Goal: Transaction & Acquisition: Purchase product/service

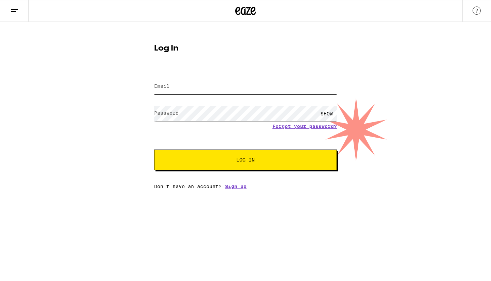
type input "[EMAIL_ADDRESS][DOMAIN_NAME]"
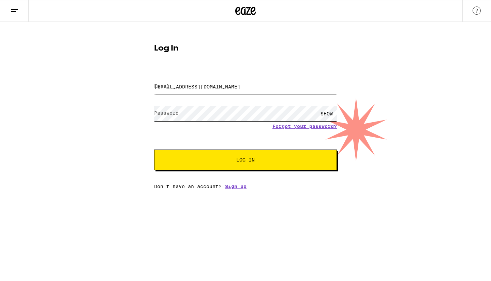
click at [246, 160] on button "Log In" at bounding box center [245, 159] width 183 height 20
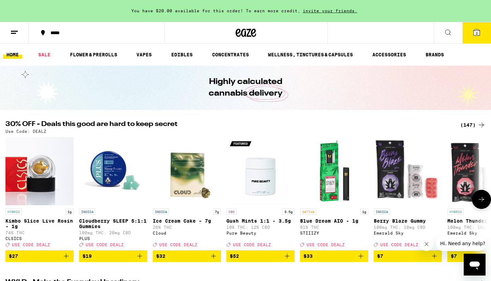
click at [483, 201] on icon at bounding box center [482, 199] width 8 height 8
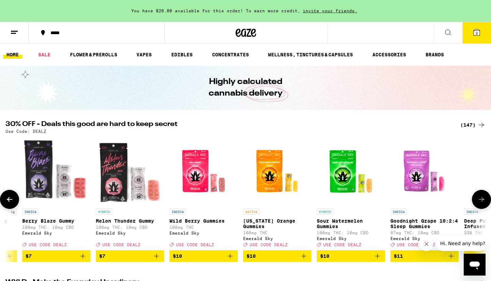
scroll to position [0, 406]
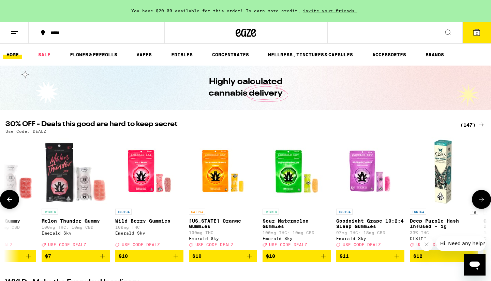
click at [10, 202] on icon at bounding box center [9, 199] width 5 height 5
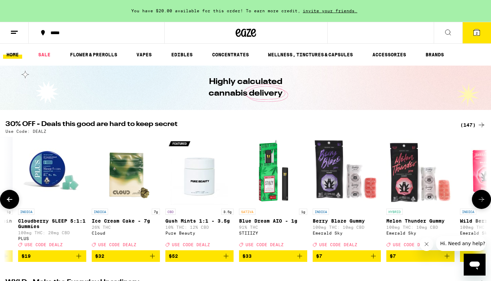
scroll to position [0, 0]
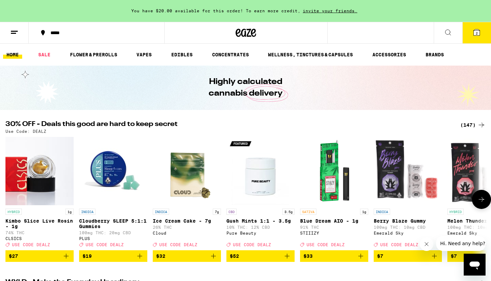
click at [484, 200] on icon at bounding box center [482, 199] width 8 height 8
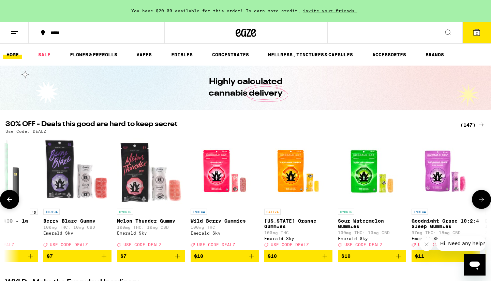
scroll to position [0, 406]
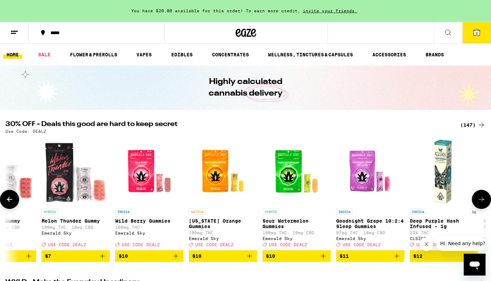
click at [485, 199] on icon at bounding box center [482, 199] width 8 height 8
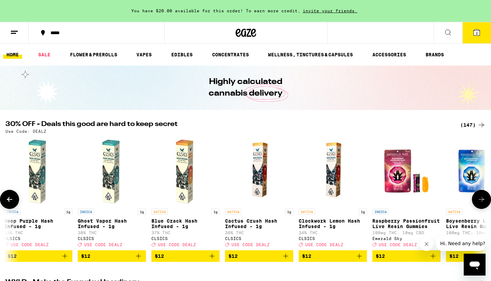
click at [485, 199] on icon at bounding box center [482, 199] width 8 height 8
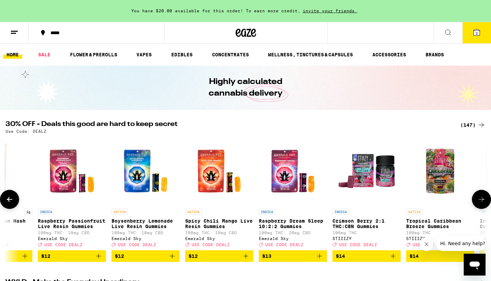
scroll to position [0, 1218]
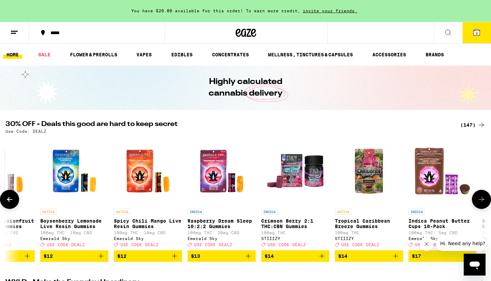
click at [485, 199] on icon at bounding box center [482, 199] width 8 height 8
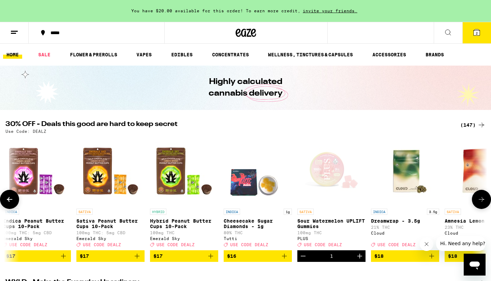
click at [485, 199] on icon at bounding box center [482, 199] width 8 height 8
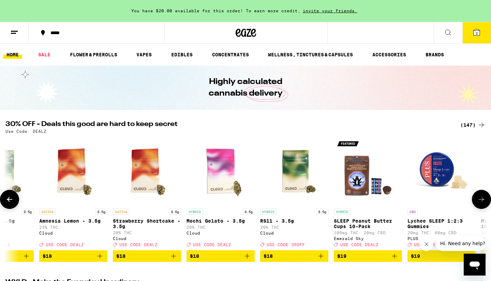
scroll to position [0, 2030]
click at [485, 199] on icon at bounding box center [482, 199] width 8 height 8
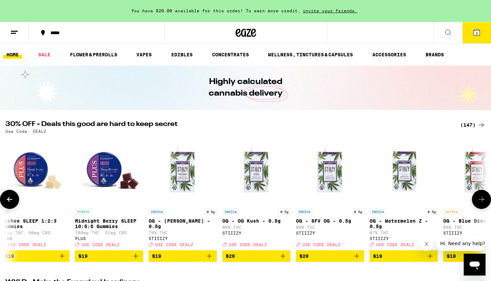
click at [485, 199] on icon at bounding box center [482, 199] width 8 height 8
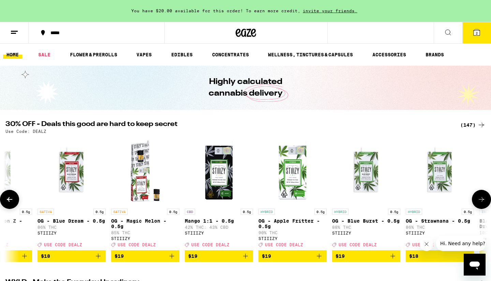
click at [485, 199] on icon at bounding box center [482, 199] width 8 height 8
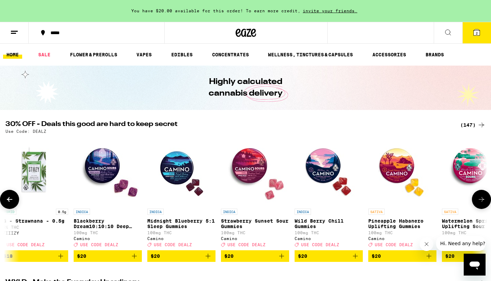
click at [485, 199] on icon at bounding box center [482, 199] width 8 height 8
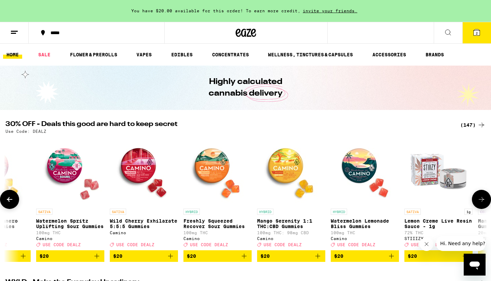
click at [485, 199] on icon at bounding box center [482, 199] width 8 height 8
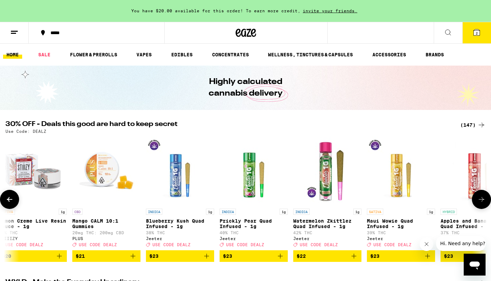
click at [485, 199] on icon at bounding box center [482, 199] width 8 height 8
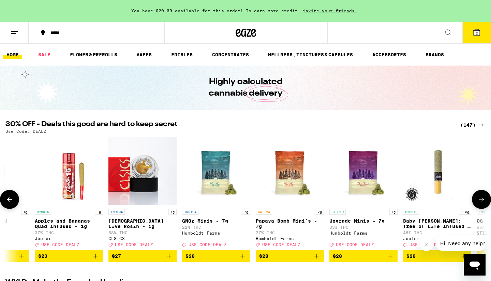
click at [485, 199] on icon at bounding box center [482, 199] width 8 height 8
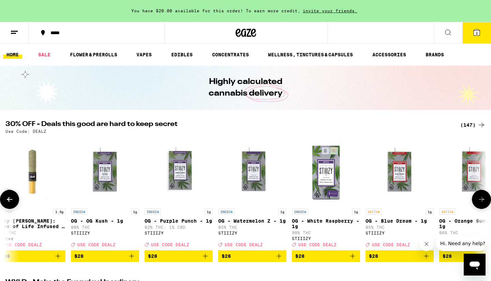
click at [485, 199] on icon at bounding box center [482, 199] width 8 height 8
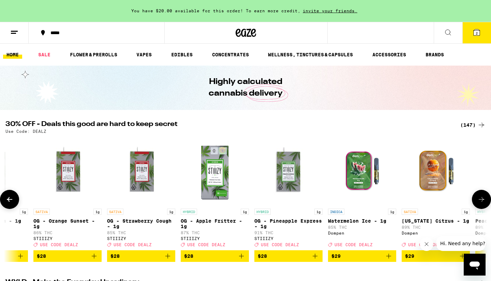
click at [485, 199] on icon at bounding box center [482, 199] width 8 height 8
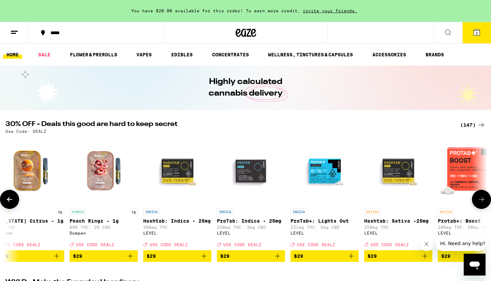
click at [485, 199] on icon at bounding box center [482, 199] width 8 height 8
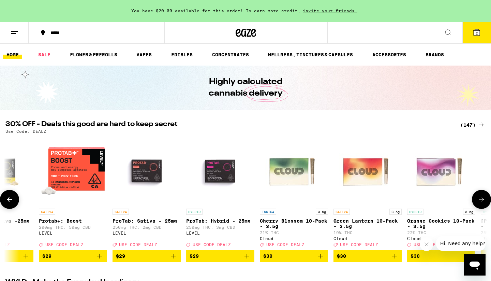
scroll to position [0, 6089]
